Goal: Check status

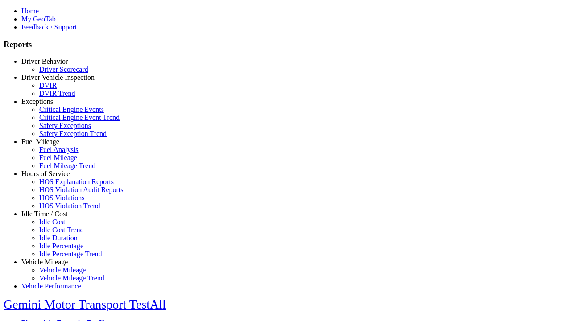
click at [51, 105] on link "Exceptions" at bounding box center [37, 102] width 32 height 8
click at [58, 129] on link "Safety Exceptions" at bounding box center [65, 126] width 52 height 8
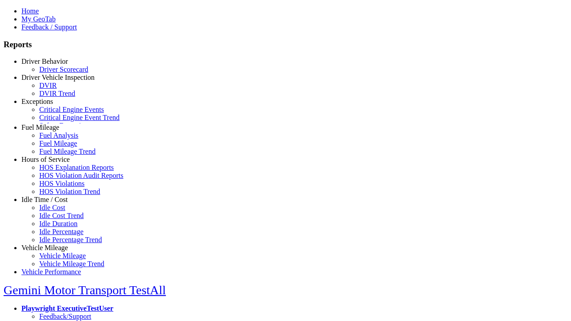
scroll to position [34, 0]
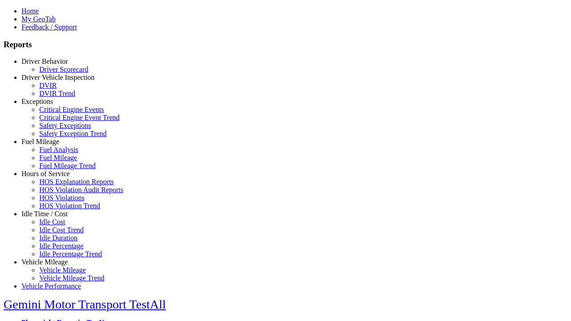
select select "**********"
